Goal: Transaction & Acquisition: Book appointment/travel/reservation

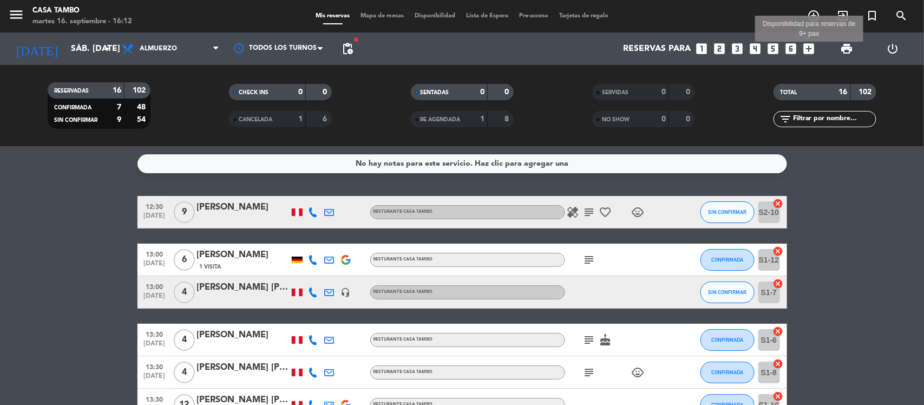
click at [805, 47] on icon "add_box" at bounding box center [809, 49] width 14 height 14
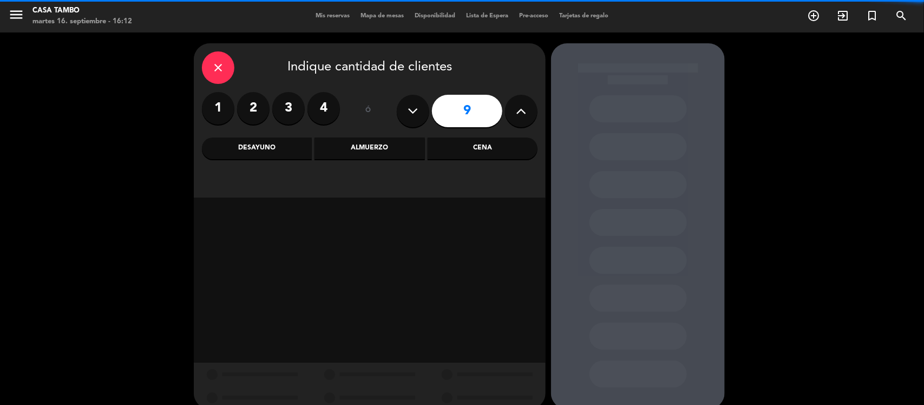
click at [512, 109] on button at bounding box center [521, 111] width 32 height 32
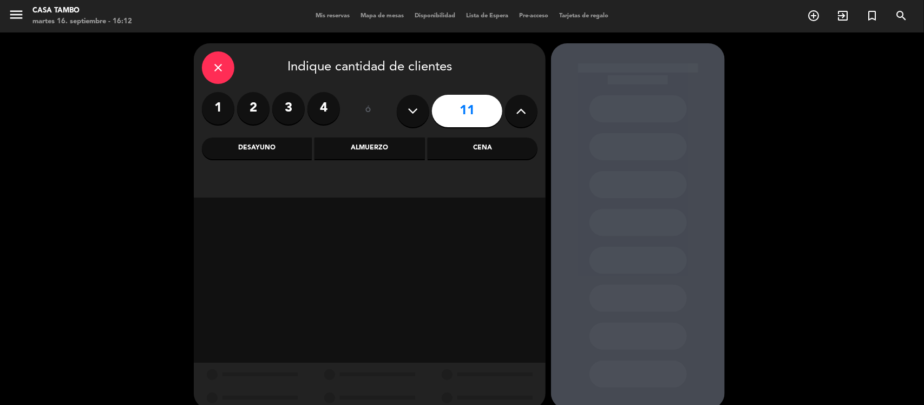
click at [512, 109] on button at bounding box center [521, 111] width 32 height 32
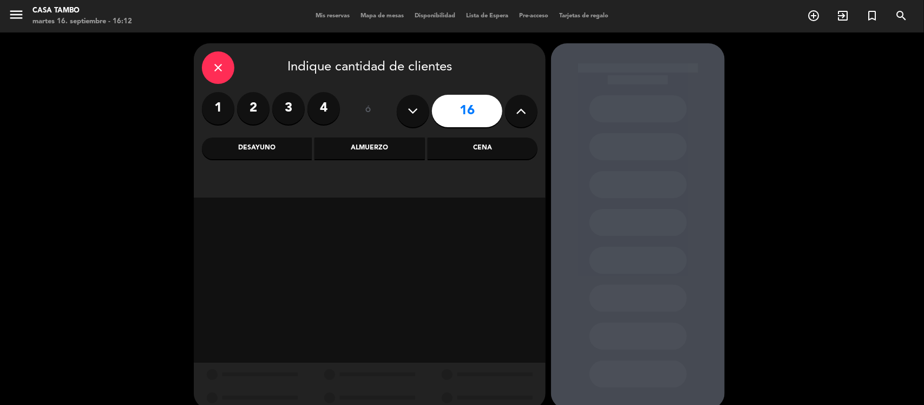
click at [512, 109] on button at bounding box center [521, 111] width 32 height 32
type input "20"
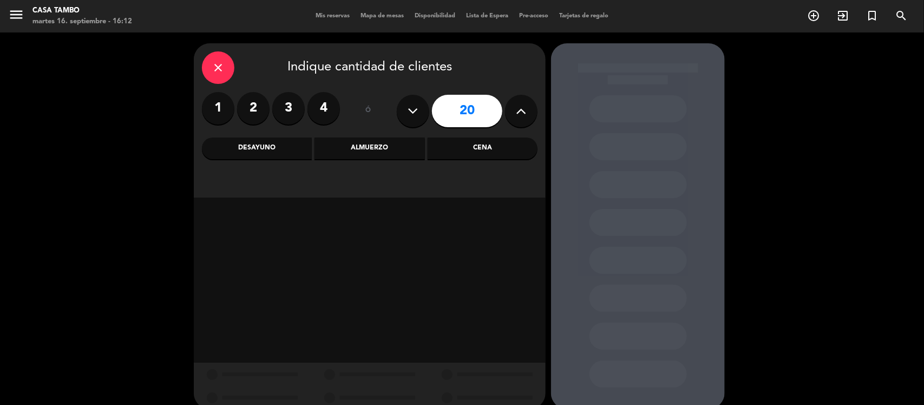
click at [391, 140] on div "Almuerzo" at bounding box center [369, 148] width 110 height 22
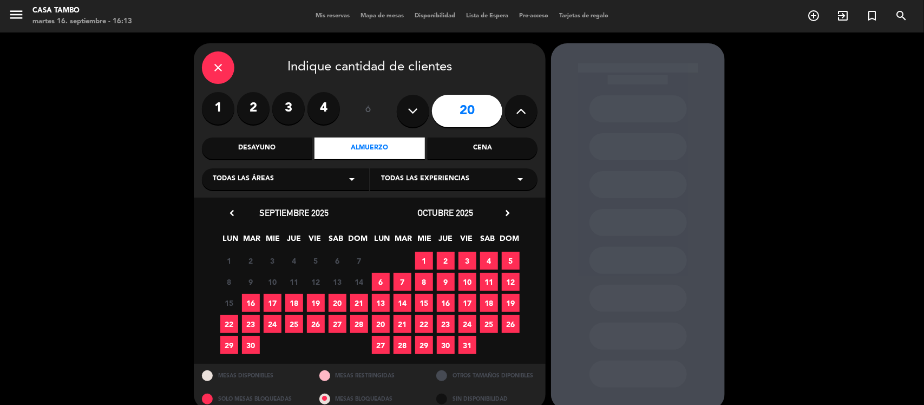
click at [345, 302] on span "20" at bounding box center [338, 303] width 18 height 18
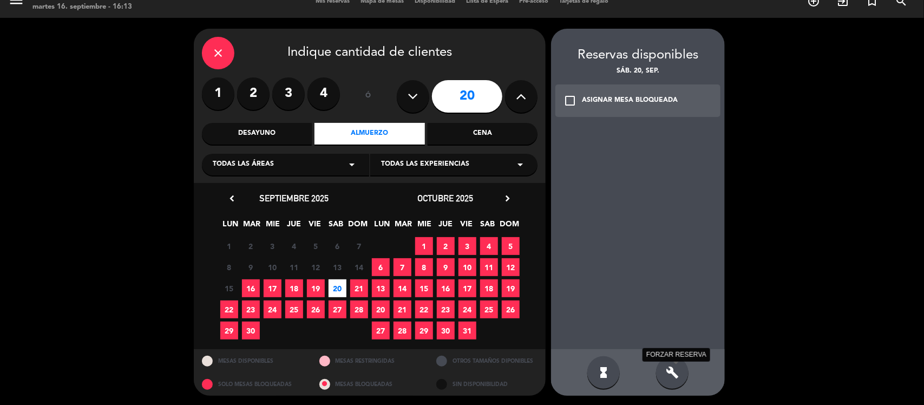
click at [678, 367] on icon "build" at bounding box center [672, 372] width 13 height 13
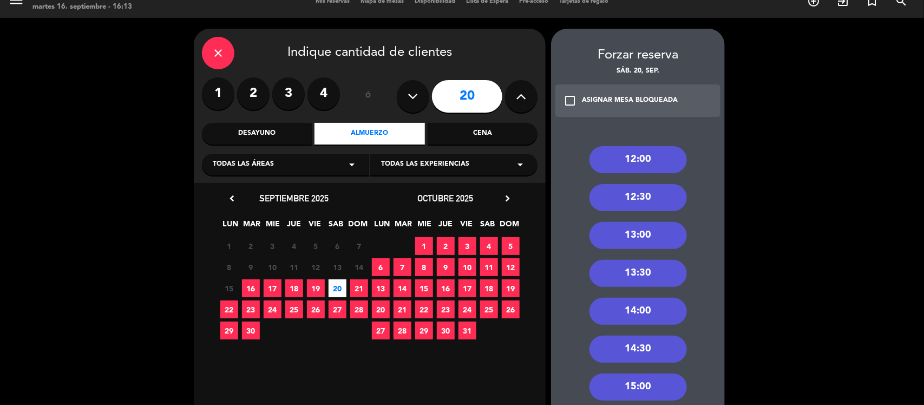
click at [463, 143] on div "Cena" at bounding box center [483, 134] width 110 height 22
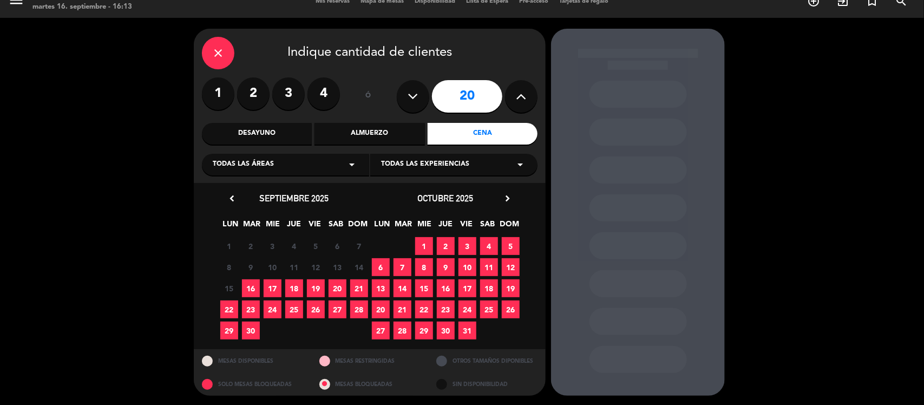
click at [334, 285] on span "20" at bounding box center [338, 288] width 18 height 18
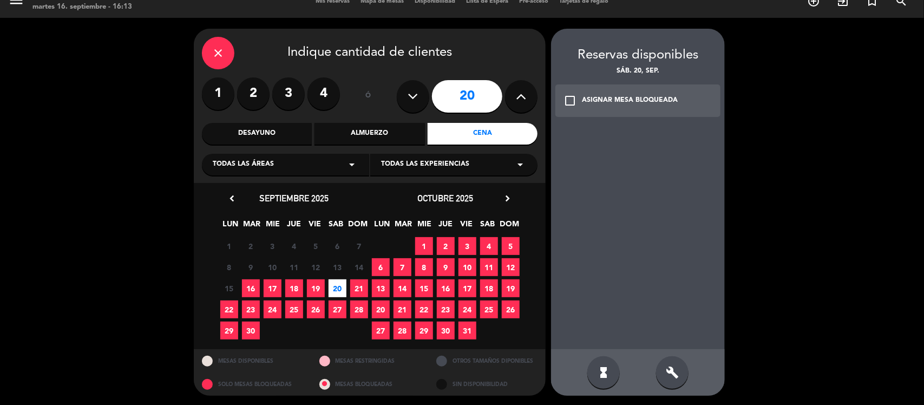
click at [682, 369] on div "build" at bounding box center [672, 372] width 32 height 32
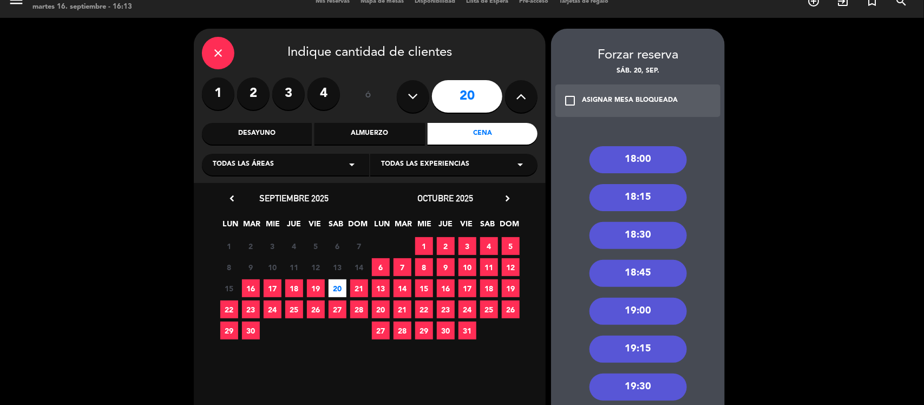
scroll to position [0, 0]
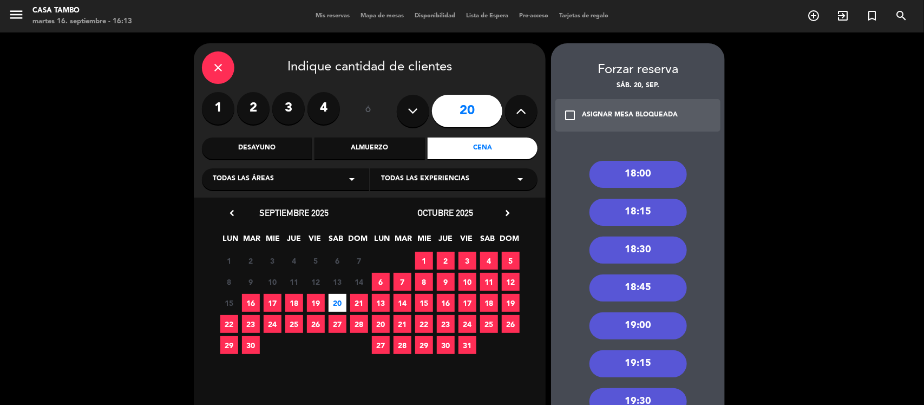
click at [664, 176] on div "18:00" at bounding box center [637, 174] width 97 height 27
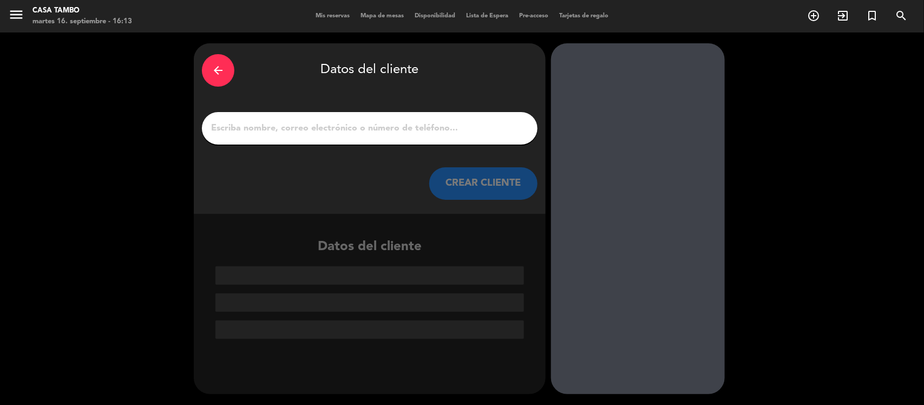
click at [451, 132] on input "1" at bounding box center [369, 128] width 319 height 15
click at [387, 138] on div at bounding box center [370, 128] width 336 height 32
click at [387, 120] on div at bounding box center [370, 128] width 336 height 32
click at [401, 127] on input "1" at bounding box center [369, 128] width 319 height 15
paste input "[PERSON_NAME] y [PERSON_NAME]"
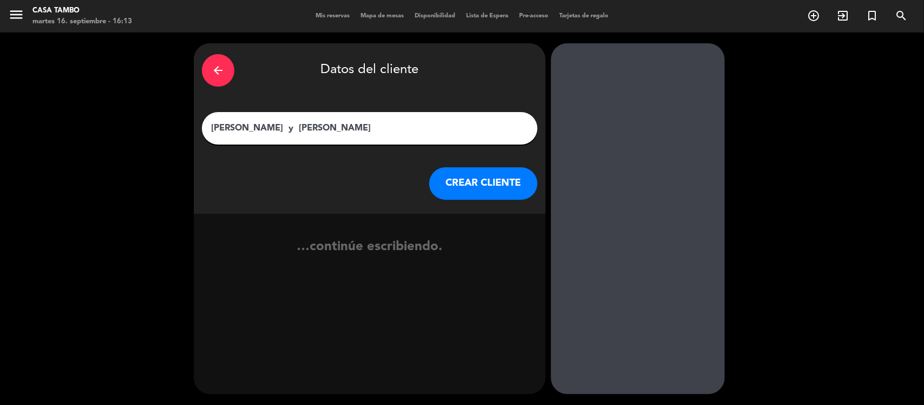
type input "[PERSON_NAME] y [PERSON_NAME]"
click at [507, 171] on button "CREAR CLIENTE" at bounding box center [483, 183] width 108 height 32
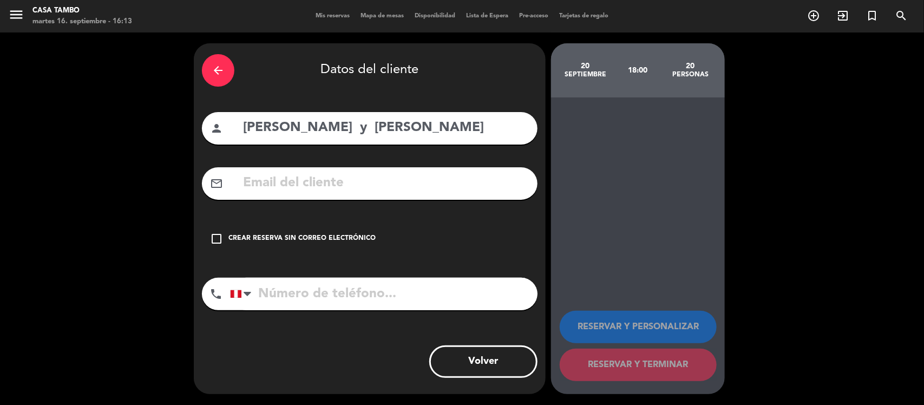
click at [390, 184] on input "text" at bounding box center [385, 183] width 287 height 22
paste input "[EMAIL_ADDRESS][DOMAIN_NAME]"
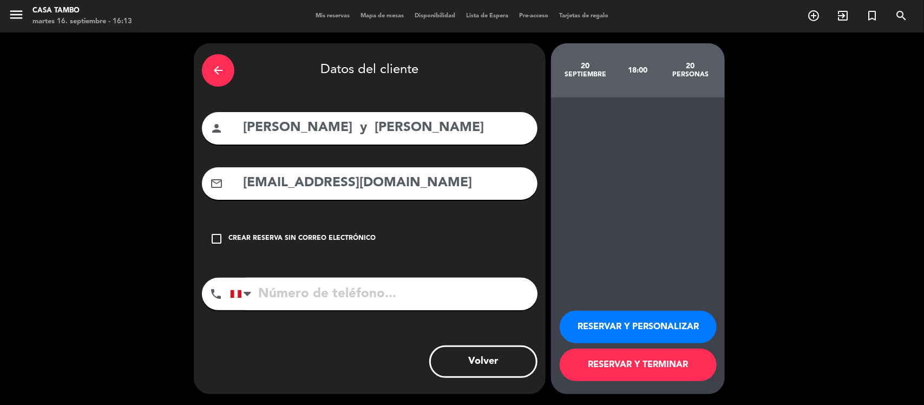
type input "[EMAIL_ADDRESS][DOMAIN_NAME]"
click at [428, 294] on input "tel" at bounding box center [383, 294] width 307 height 32
paste input "983638555"
type input "983638555"
click at [610, 323] on button "RESERVAR Y PERSONALIZAR" at bounding box center [638, 327] width 157 height 32
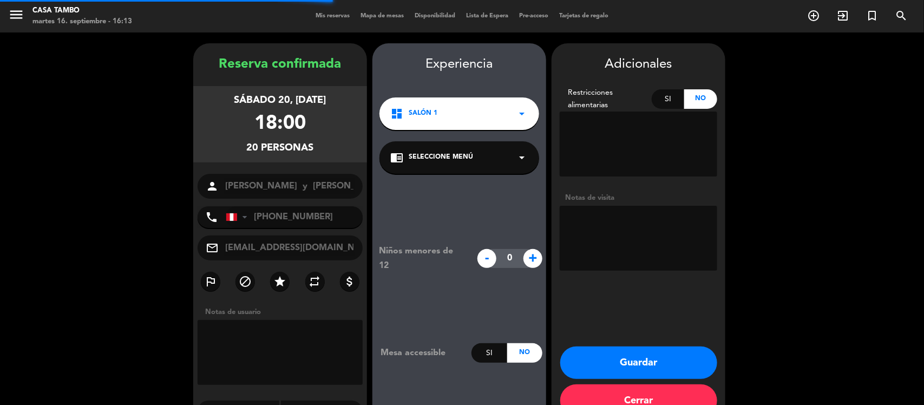
scroll to position [28, 0]
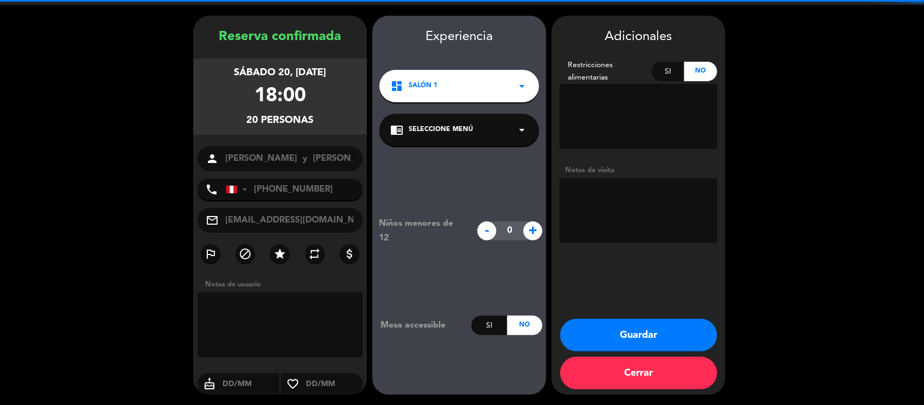
click at [479, 130] on div "chrome_reader_mode Seleccione Menú arrow_drop_down" at bounding box center [459, 130] width 160 height 32
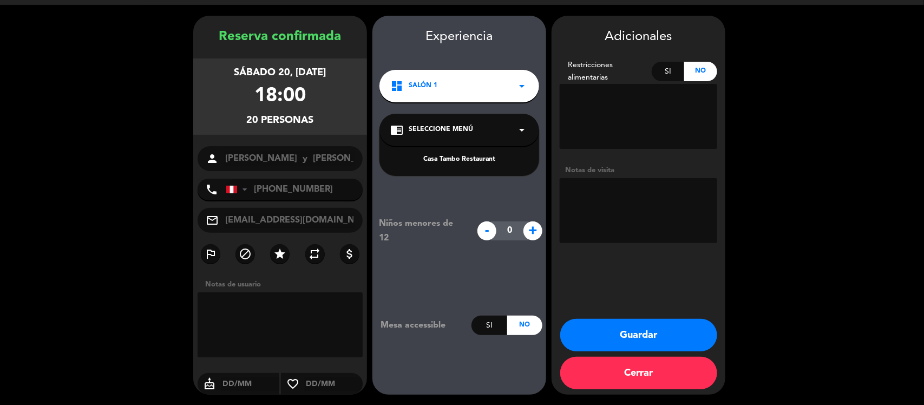
click at [486, 154] on div "Casa Tambo Restaurant" at bounding box center [459, 159] width 138 height 11
